Goal: Book appointment/travel/reservation

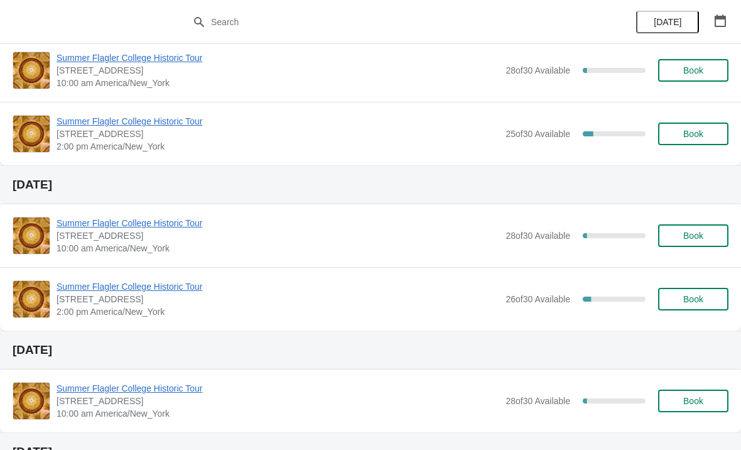
scroll to position [229, 0]
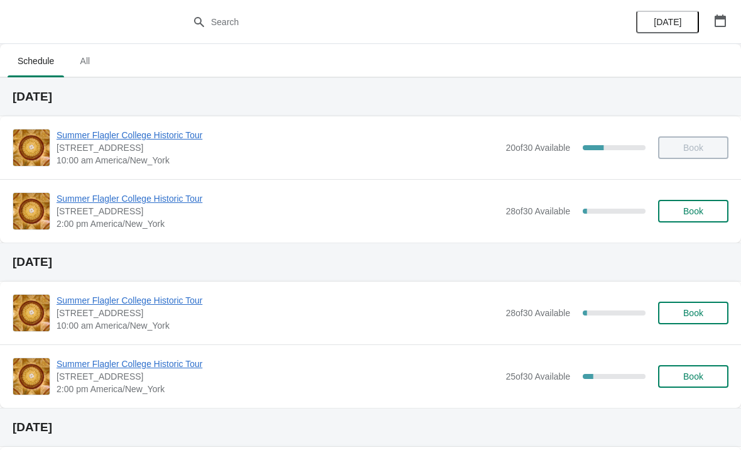
click at [134, 199] on span "Summer Flagler College Historic Tour" at bounding box center [278, 198] width 443 height 13
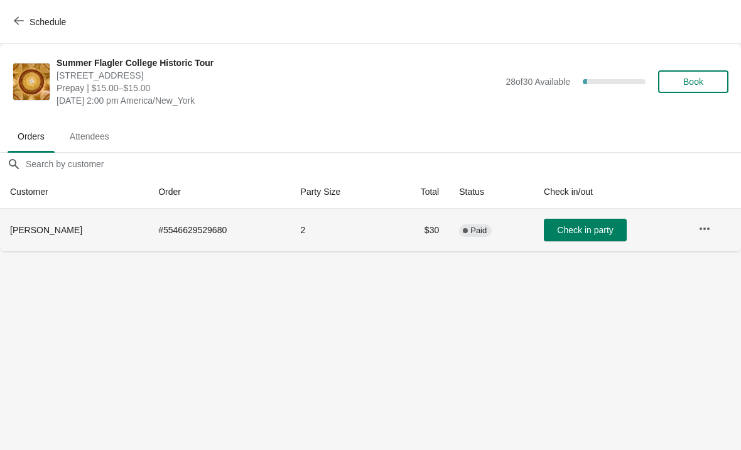
click at [570, 211] on td "Check in party" at bounding box center [611, 229] width 154 height 43
click at [585, 219] on button "Check in party" at bounding box center [585, 230] width 83 height 23
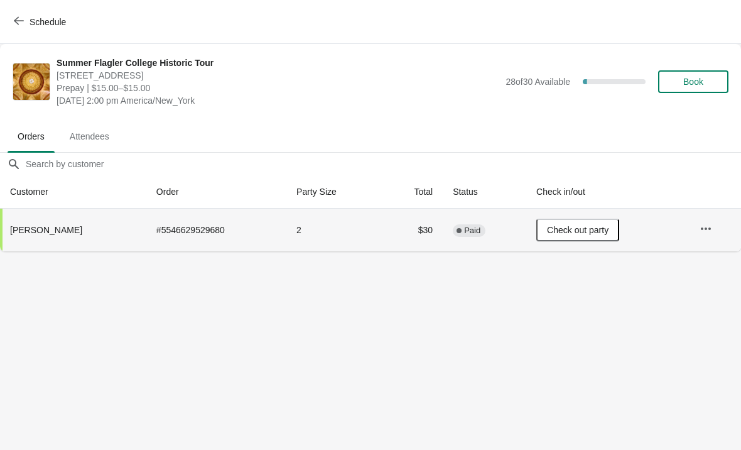
click at [31, 11] on button "Schedule" at bounding box center [41, 22] width 70 height 23
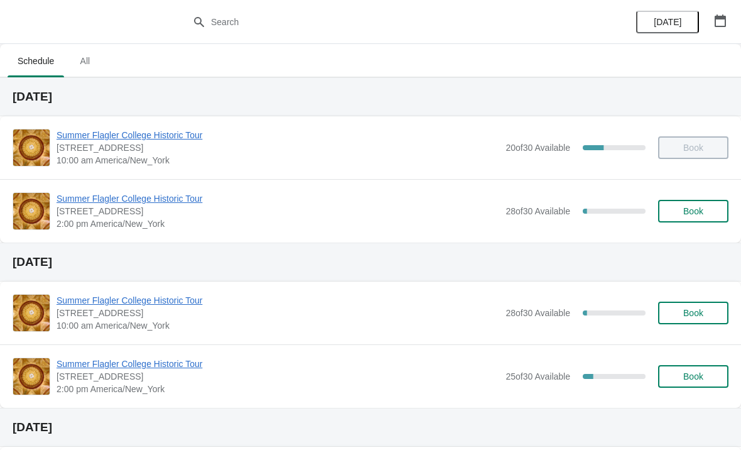
click at [111, 202] on span "Summer Flagler College Historic Tour" at bounding box center [278, 198] width 443 height 13
click at [140, 218] on span "2:00 pm America/New_York" at bounding box center [278, 223] width 443 height 13
click at [121, 203] on span "Summer Flagler College Historic Tour" at bounding box center [278, 198] width 443 height 13
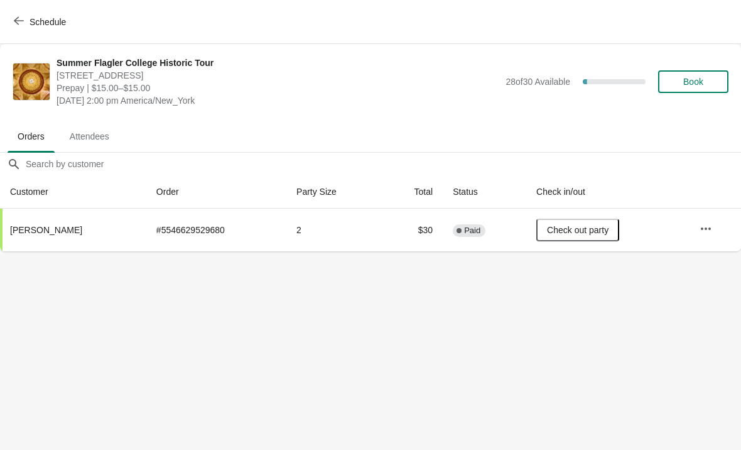
click at [35, 30] on button "Schedule" at bounding box center [41, 22] width 70 height 23
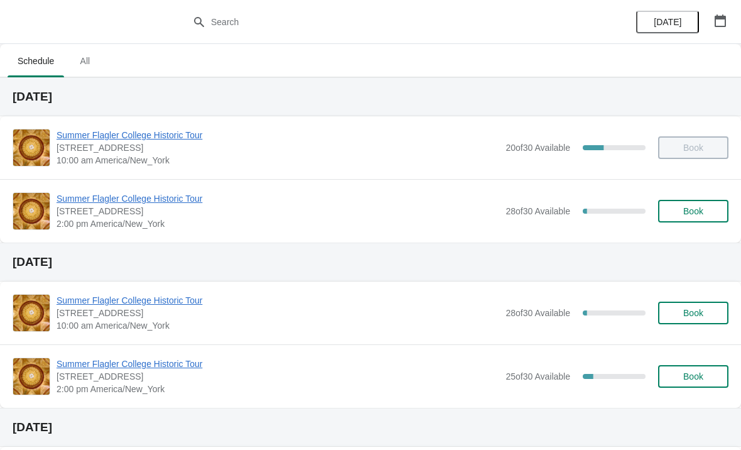
click at [106, 197] on span "Summer Flagler College Historic Tour" at bounding box center [278, 198] width 443 height 13
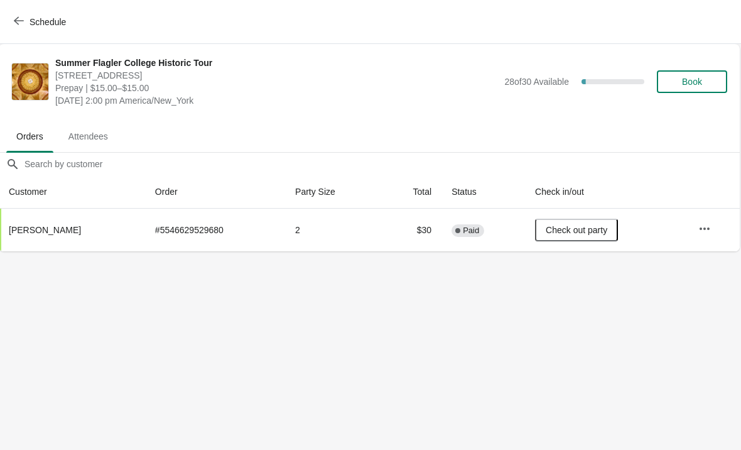
scroll to position [0, 1]
